Goal: Find specific page/section: Find specific page/section

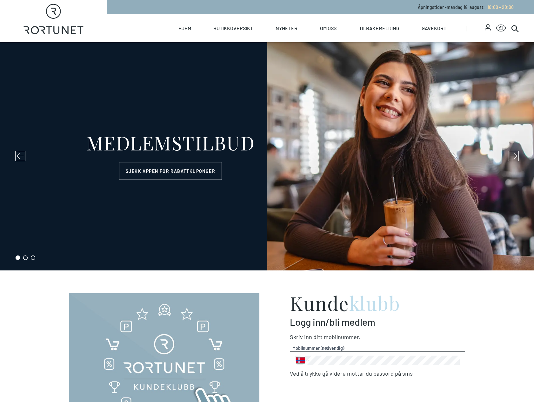
select select "NO"
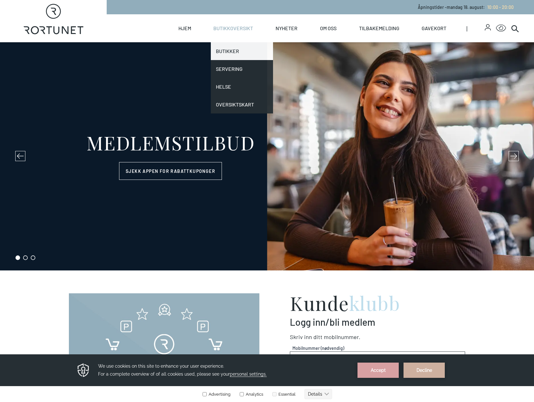
click at [236, 47] on link "Butikker" at bounding box center [242, 51] width 62 height 18
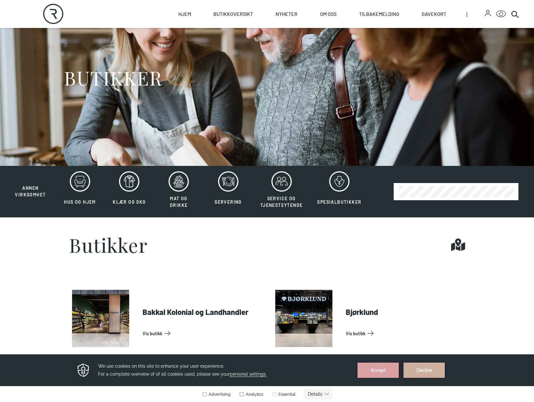
scroll to position [29, 0]
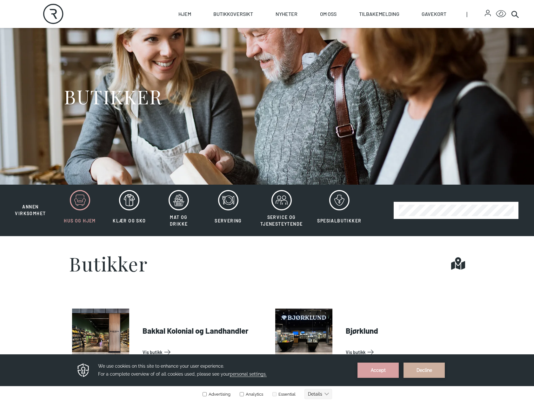
click at [75, 199] on icon at bounding box center [80, 200] width 20 height 20
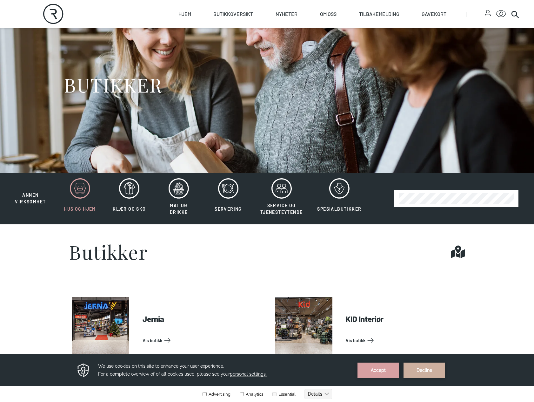
scroll to position [11, 0]
